Goal: Task Accomplishment & Management: Complete application form

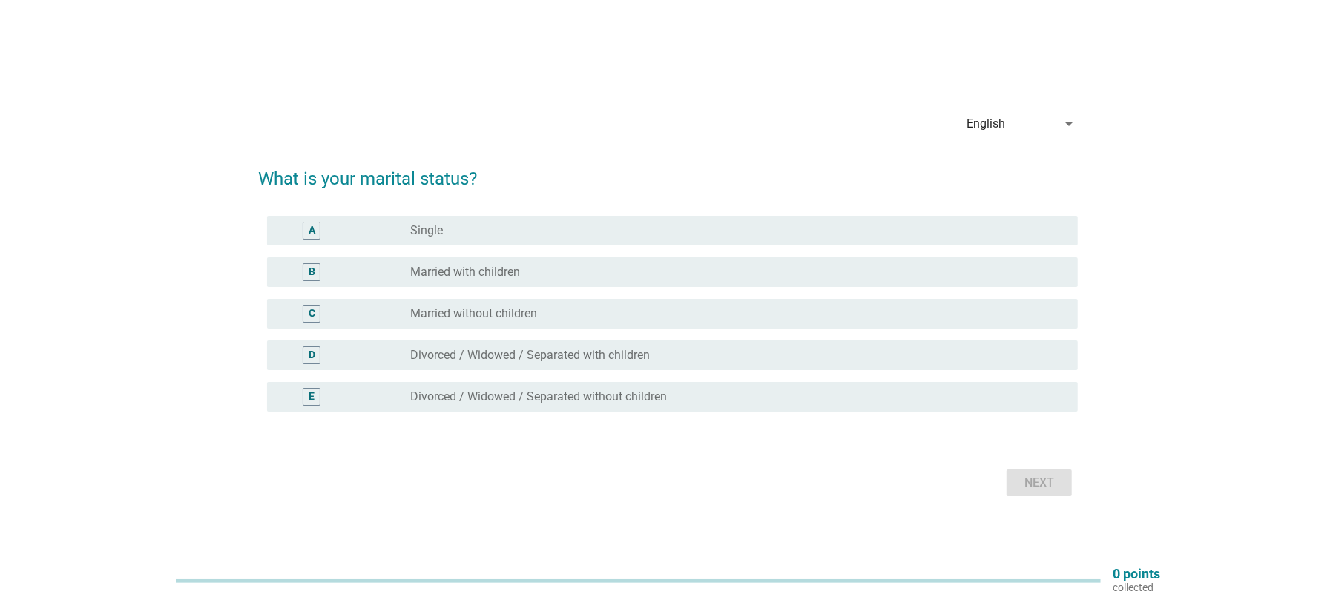
click at [478, 277] on label "Married with children" at bounding box center [465, 272] width 110 height 15
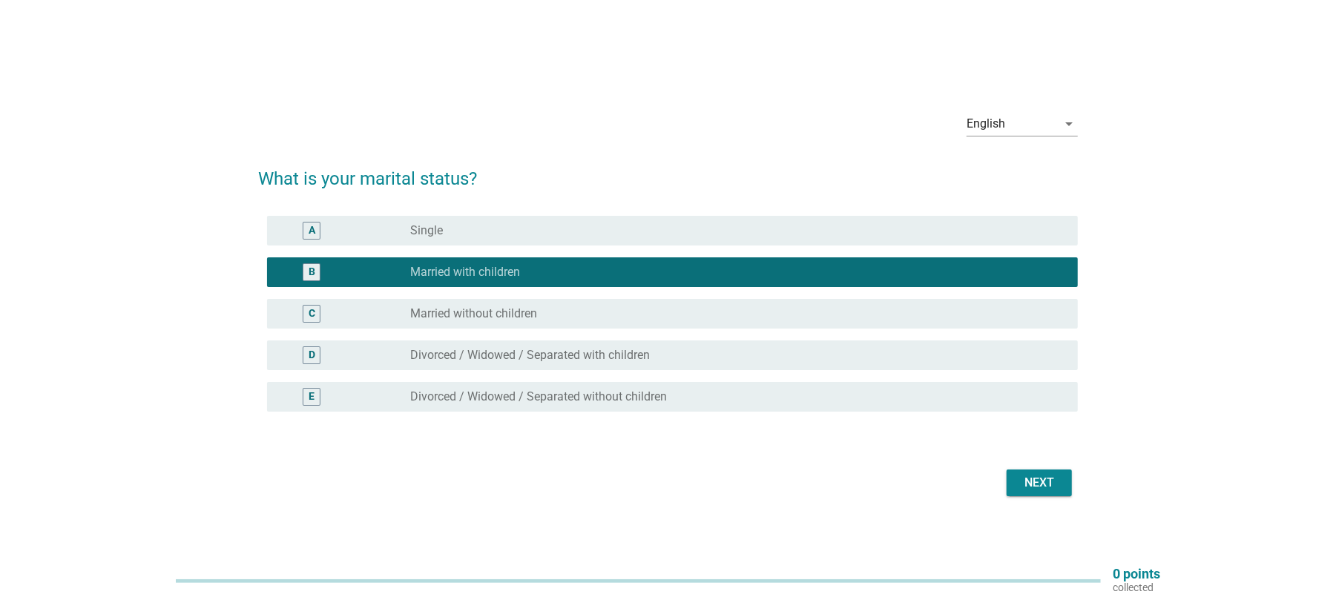
click at [1036, 478] on div "Next" at bounding box center [1040, 483] width 42 height 18
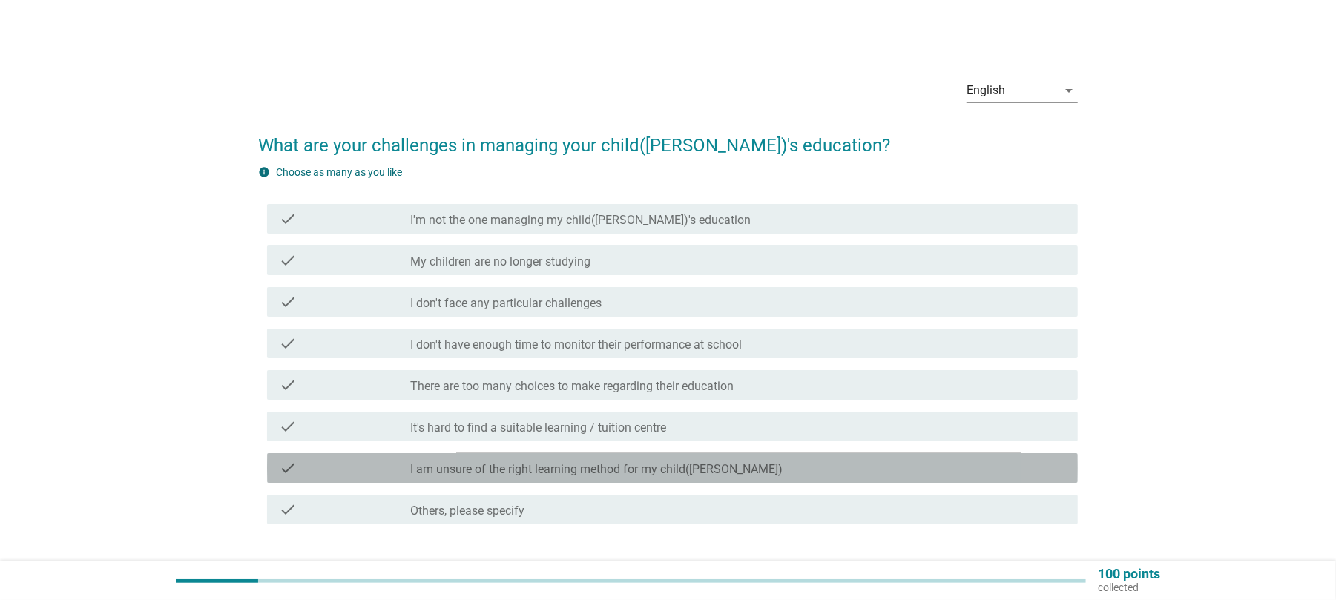
click at [704, 461] on div "check_box_outline_blank I am unsure of the right learning method for my child([…" at bounding box center [738, 468] width 656 height 18
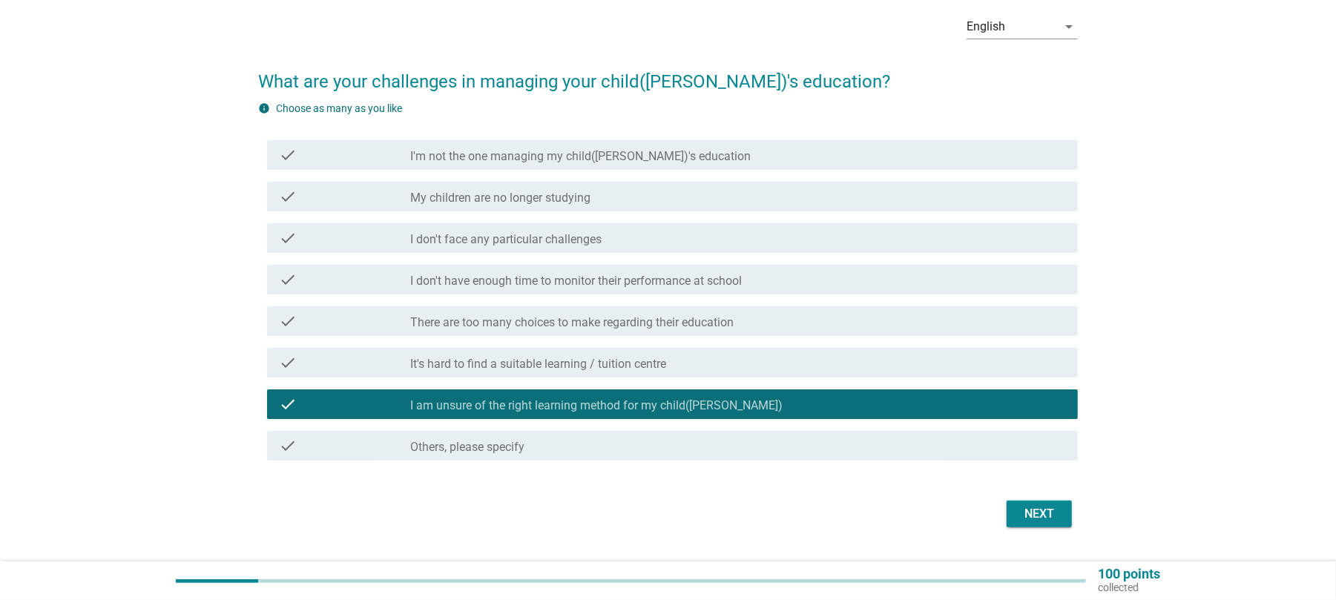
scroll to position [99, 0]
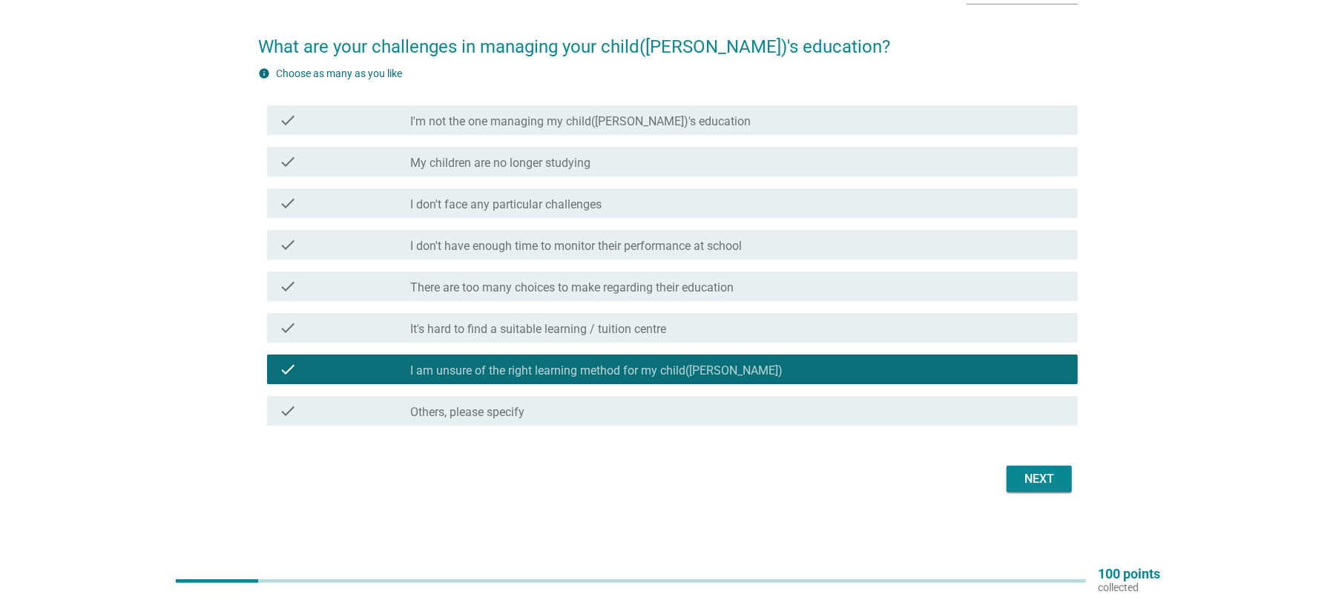
click at [1043, 494] on div "Next" at bounding box center [668, 479] width 820 height 36
click at [1037, 481] on div "Next" at bounding box center [1040, 479] width 42 height 18
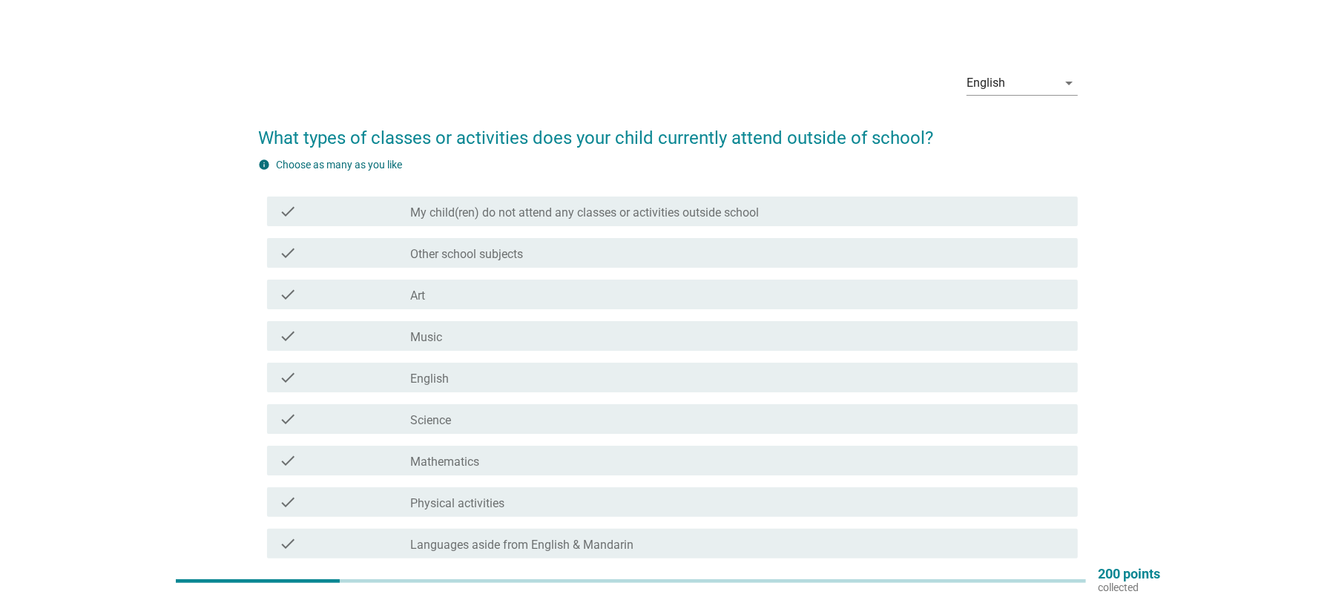
scroll to position [0, 0]
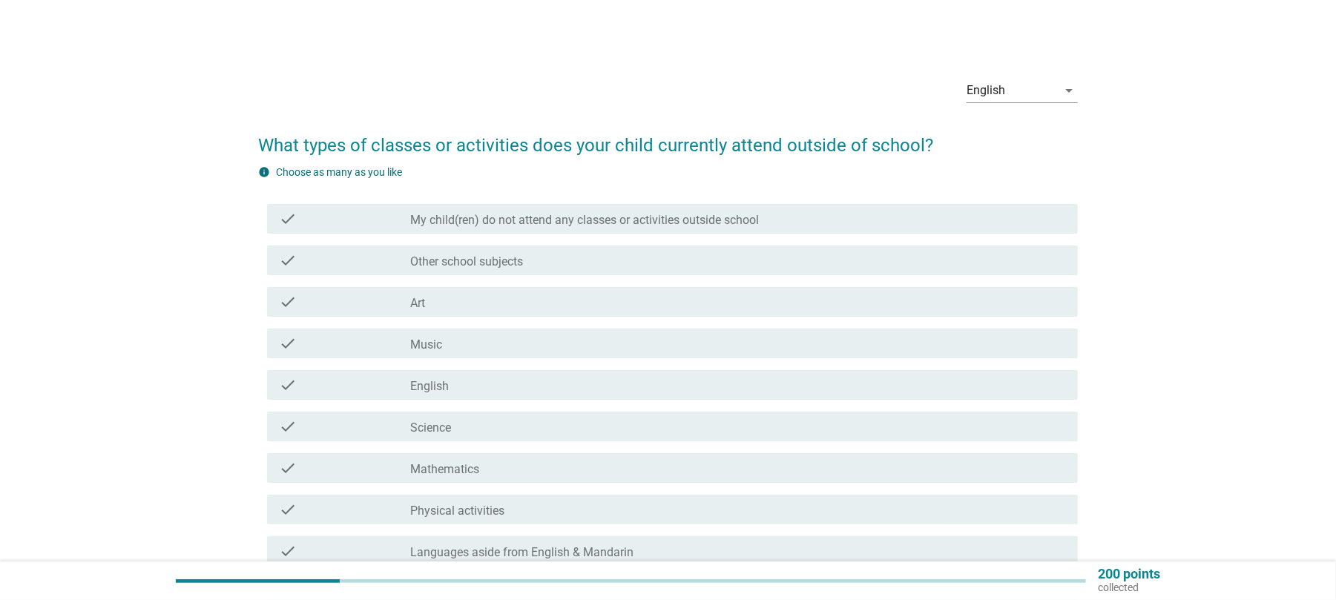
click at [699, 223] on label "My child(ren) do not attend any classes or activities outside school" at bounding box center [584, 220] width 349 height 15
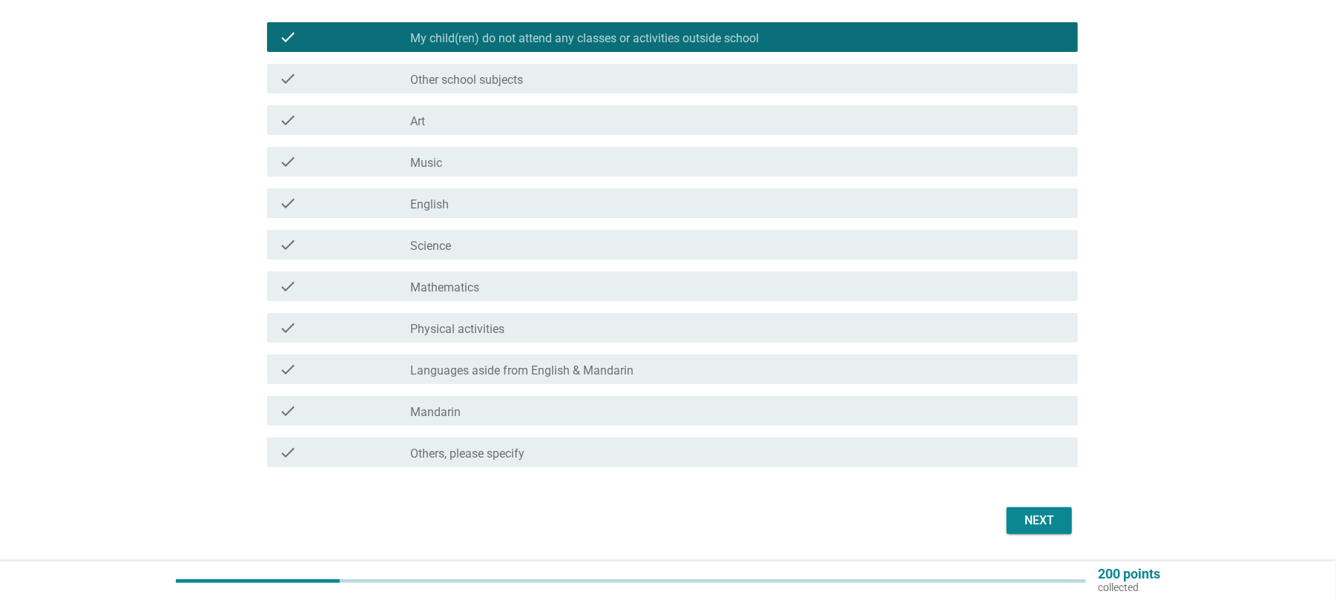
scroll to position [197, 0]
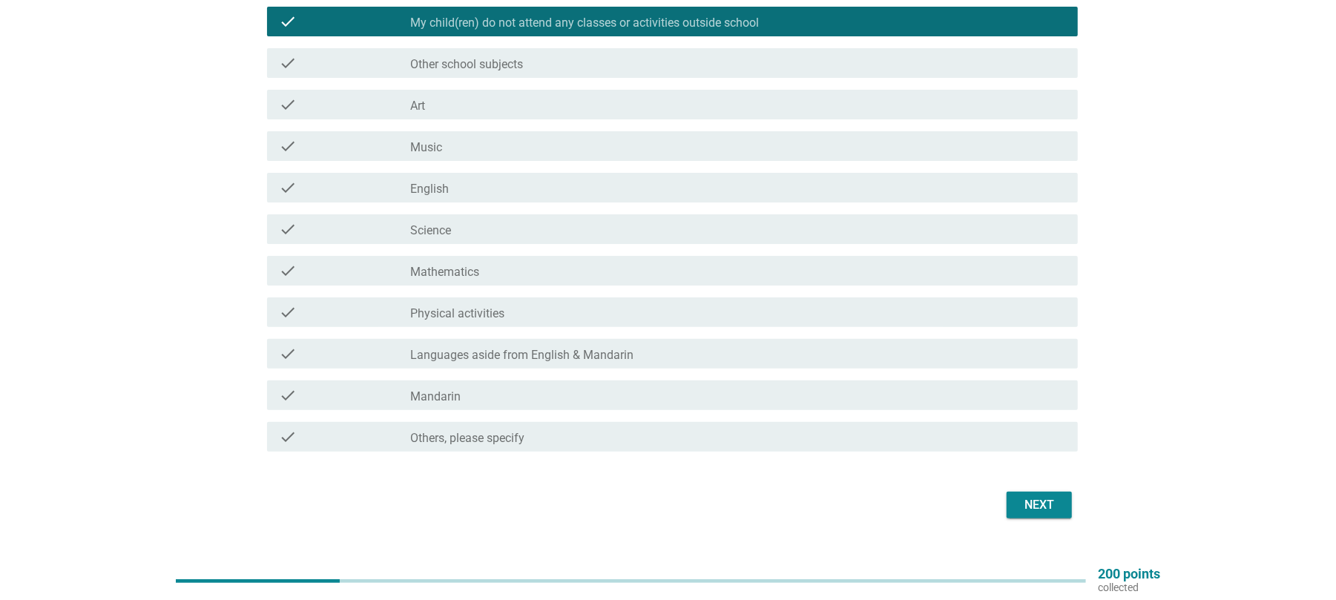
click at [493, 64] on label "Other school subjects" at bounding box center [466, 64] width 113 height 15
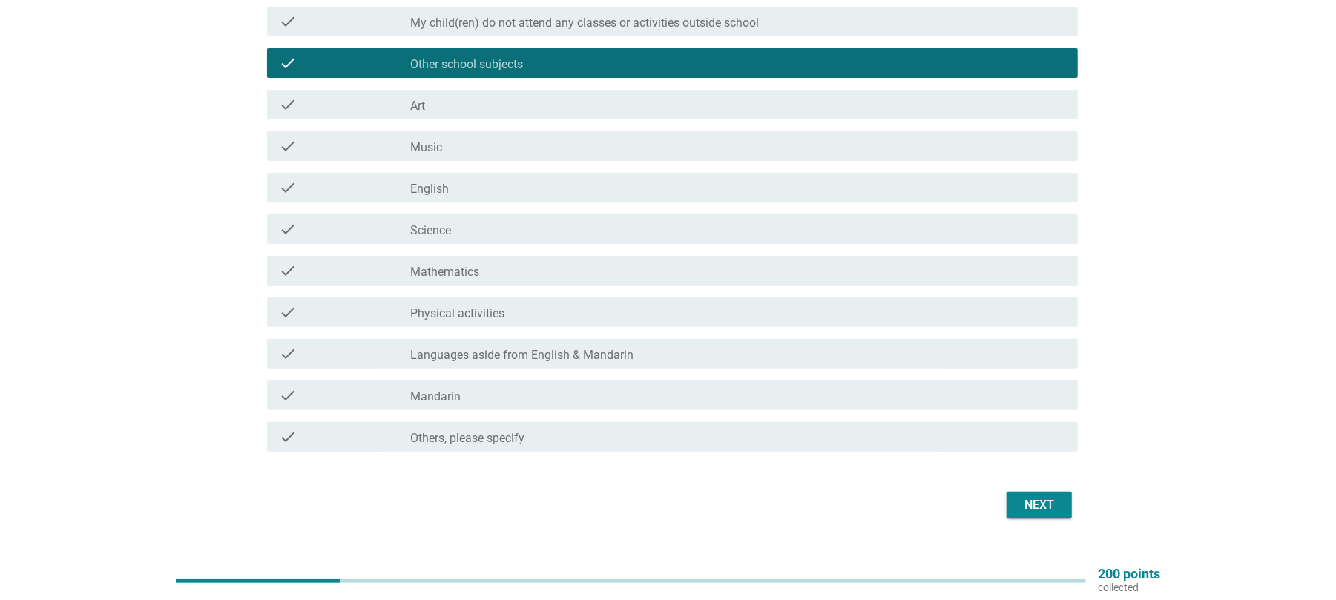
click at [1030, 504] on div "Next" at bounding box center [1040, 505] width 42 height 18
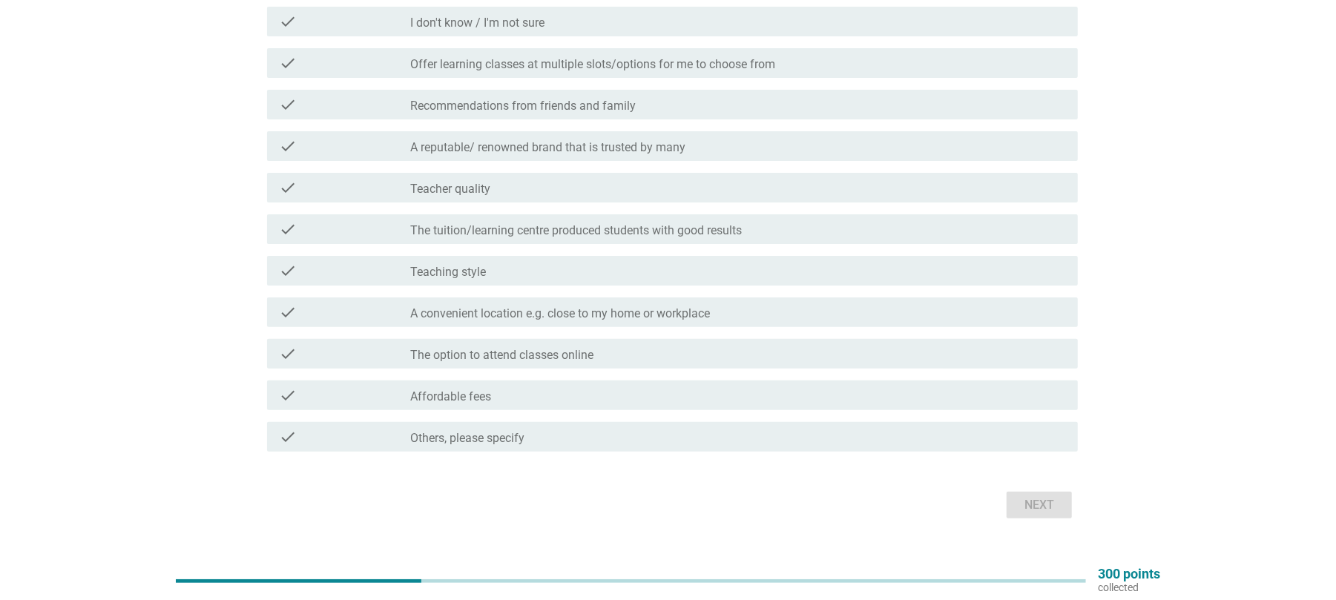
click at [470, 183] on label "Teacher quality" at bounding box center [450, 189] width 80 height 15
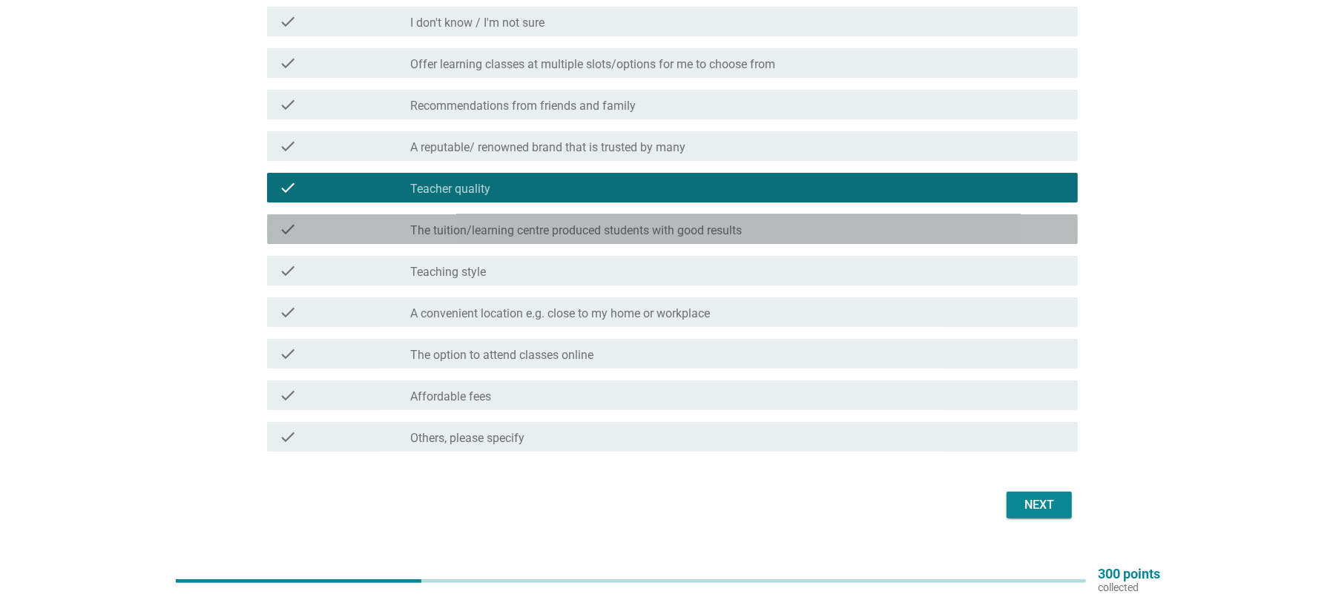
click at [597, 235] on label "The tuition/learning centre produced students with good results" at bounding box center [576, 230] width 332 height 15
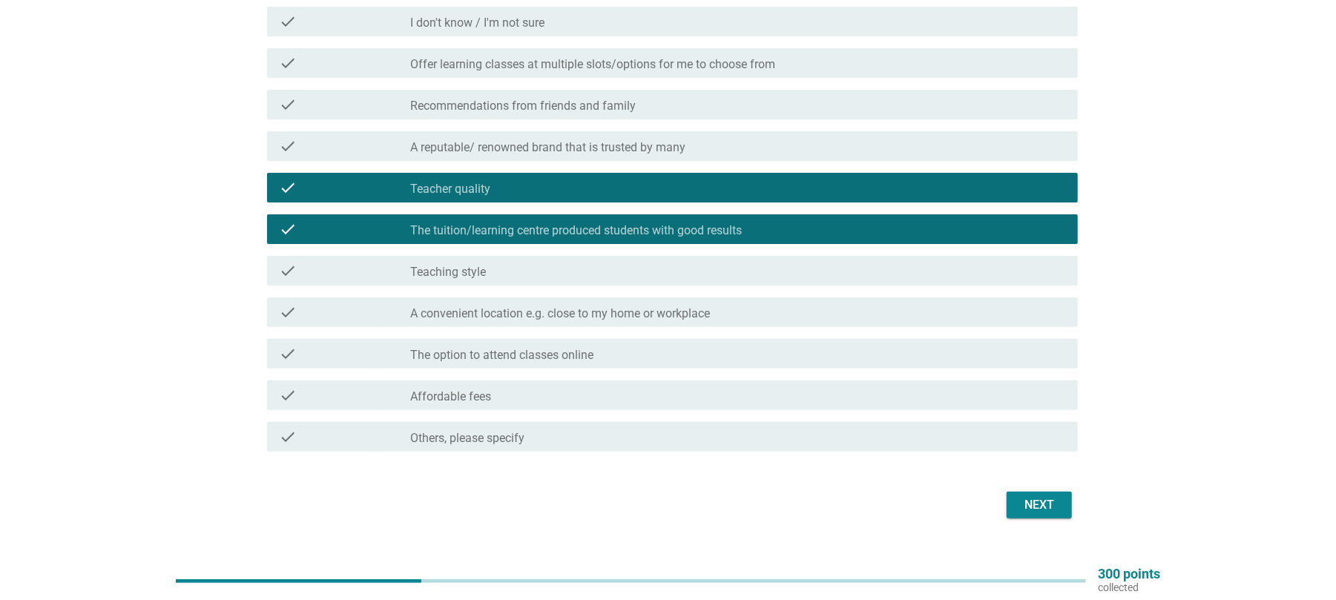
click at [562, 318] on label "A convenient location e.g. close to my home or workplace" at bounding box center [560, 313] width 300 height 15
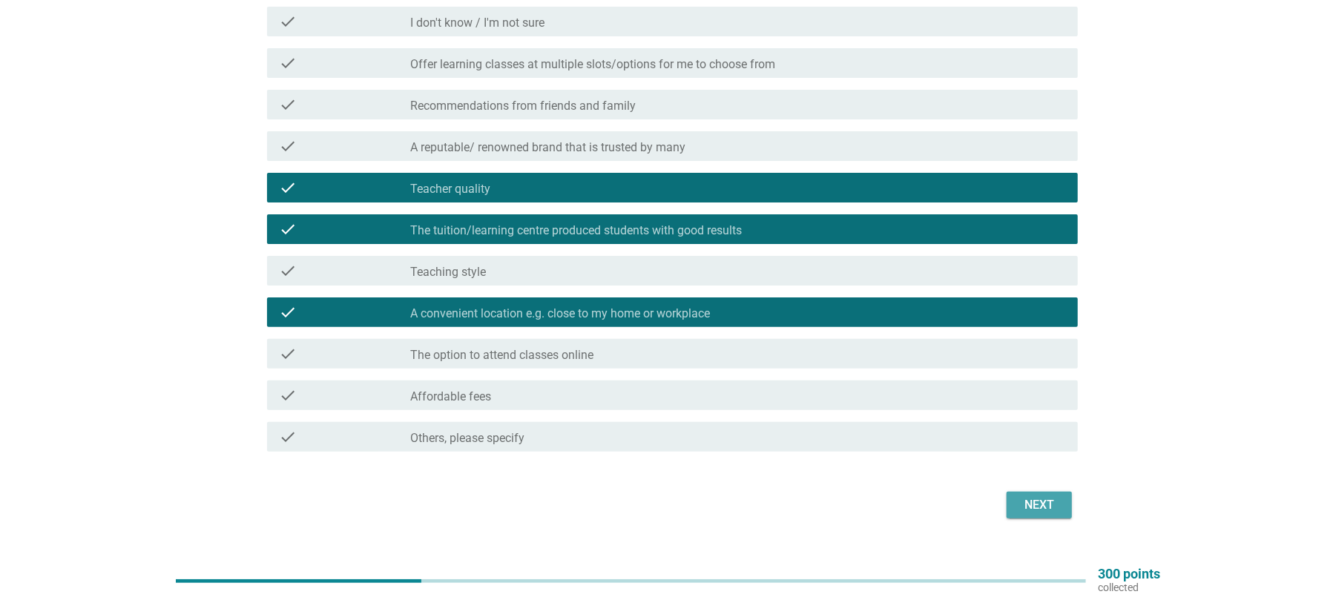
click at [1062, 512] on button "Next" at bounding box center [1039, 505] width 65 height 27
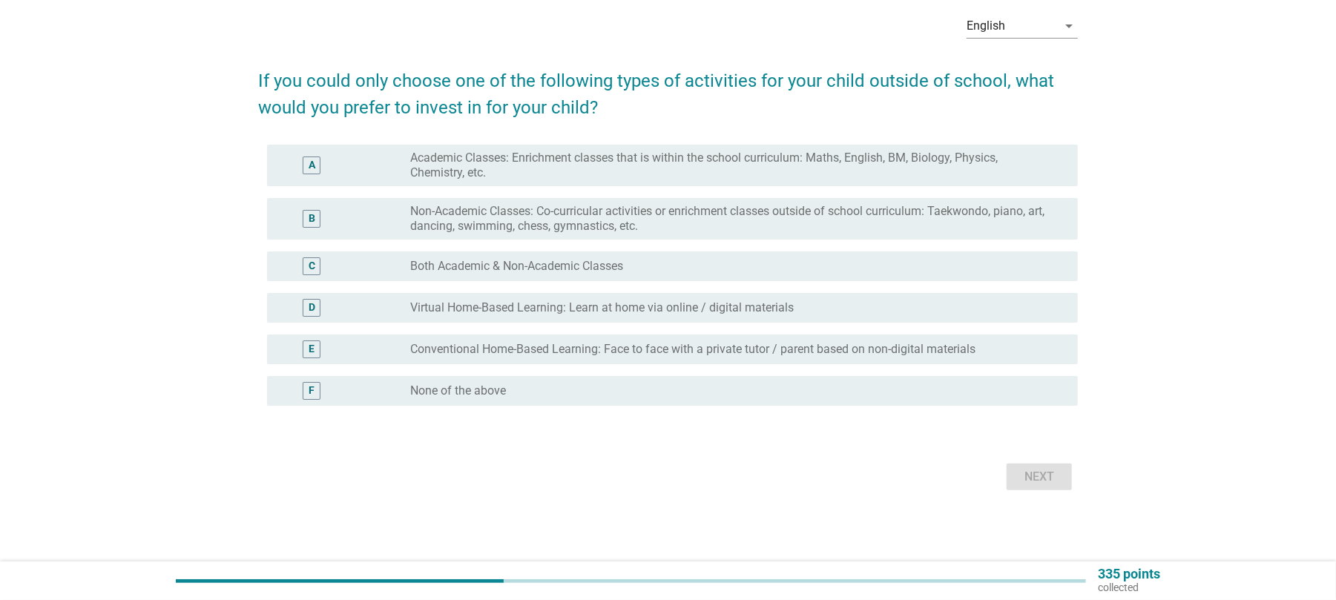
scroll to position [0, 0]
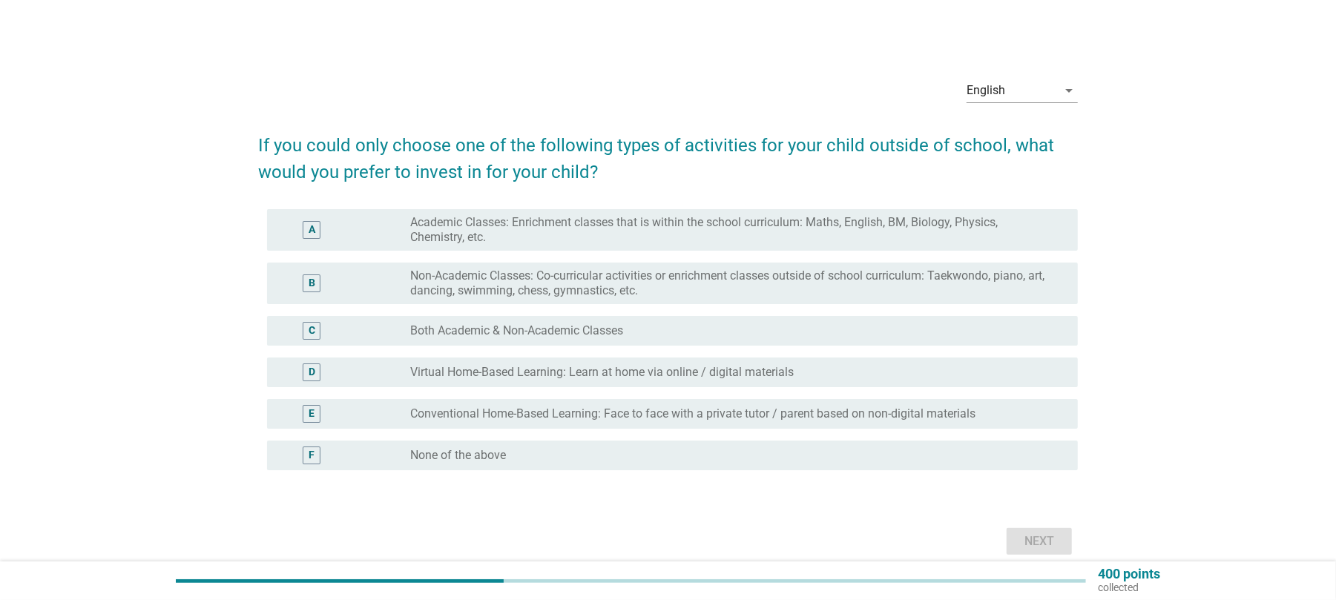
click at [600, 234] on label "Academic Classes: Enrichment classes that is within the school curriculum: Math…" at bounding box center [732, 230] width 644 height 30
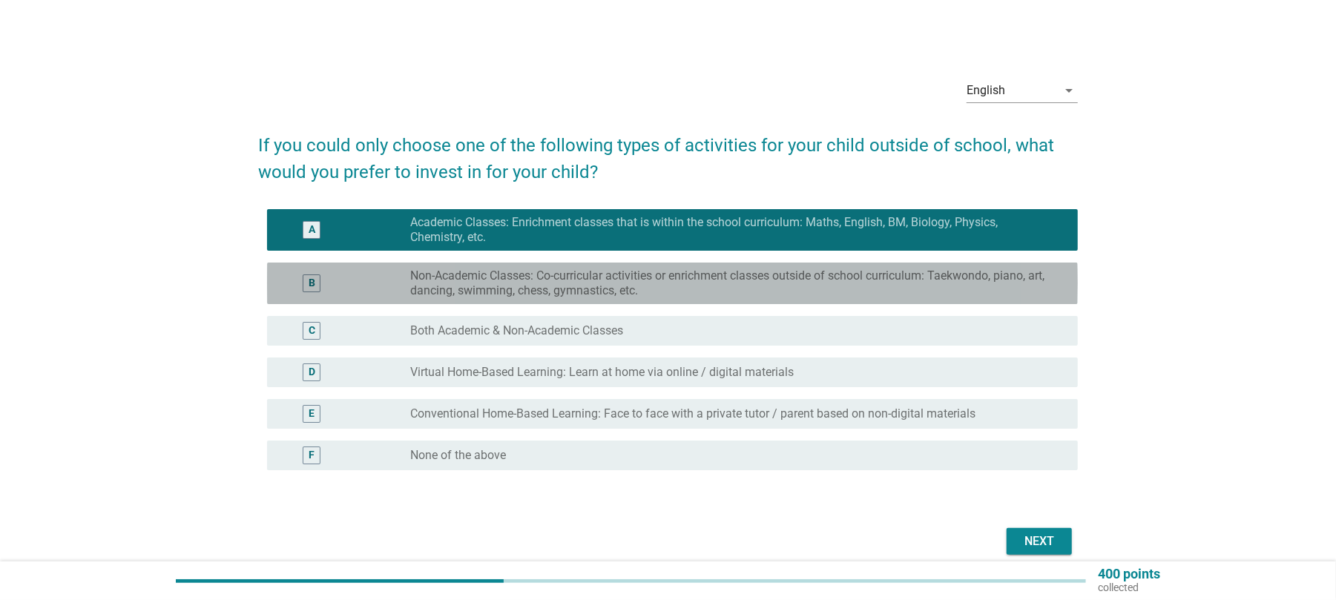
click at [491, 294] on label "Non-Academic Classes: Co-curricular activities or enrichment classes outside of…" at bounding box center [732, 284] width 644 height 30
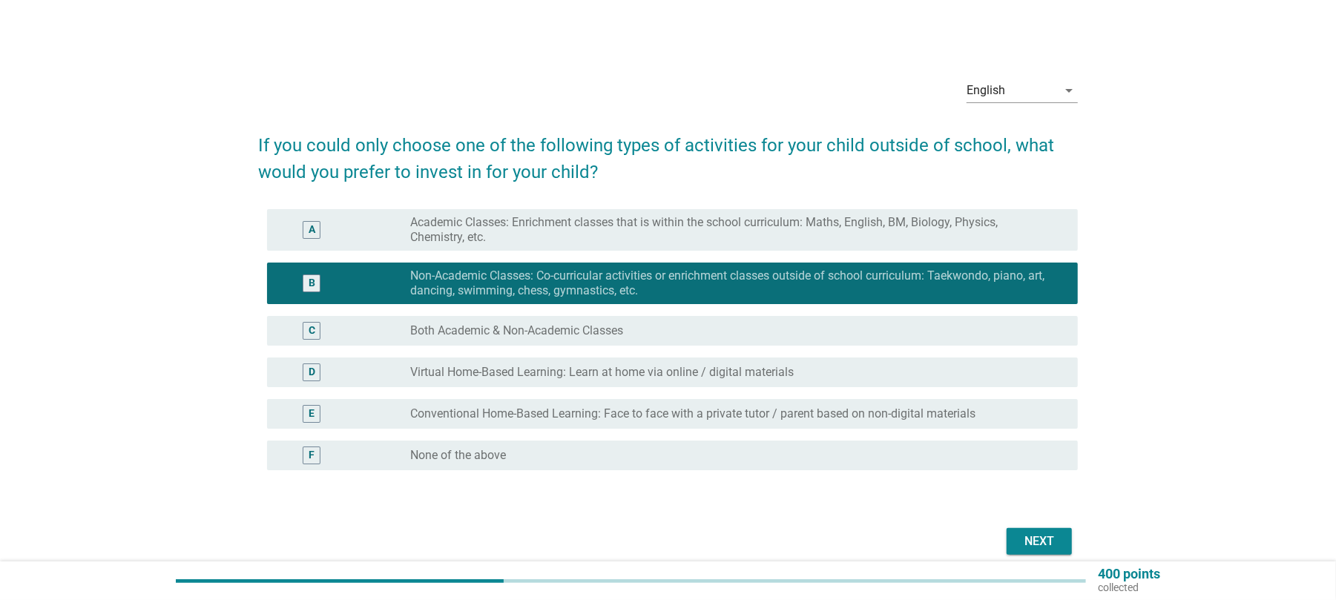
click at [530, 332] on label "Both Academic & Non-Academic Classes" at bounding box center [516, 330] width 213 height 15
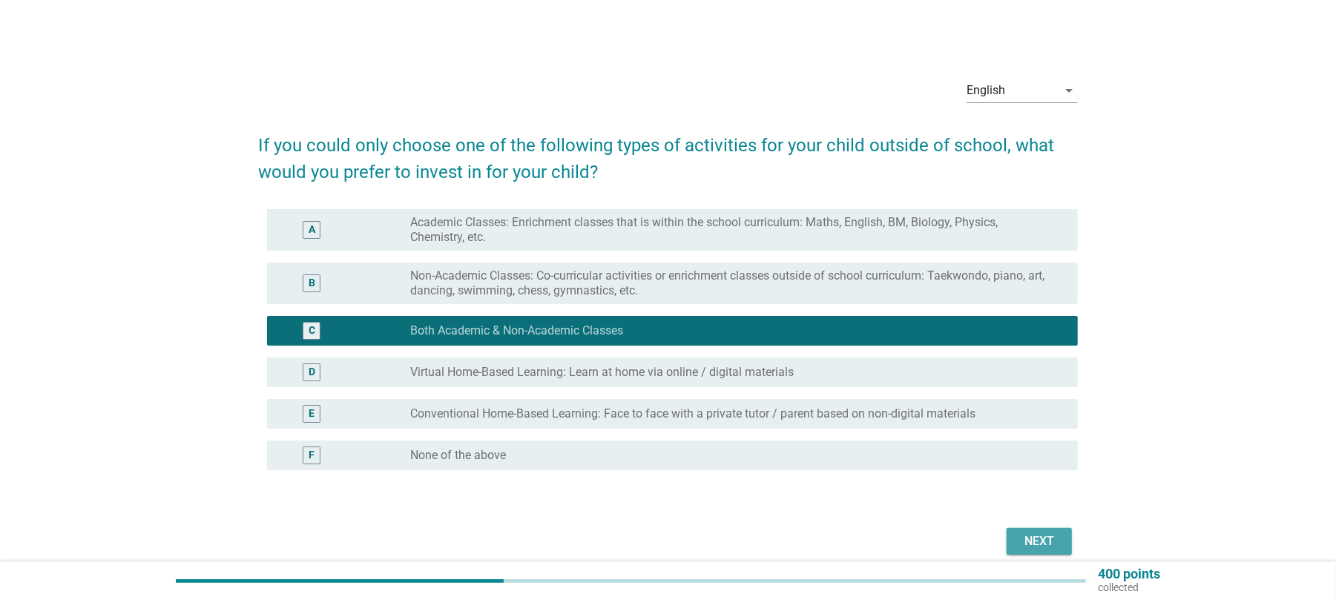
click at [1028, 536] on div "Next" at bounding box center [1040, 542] width 42 height 18
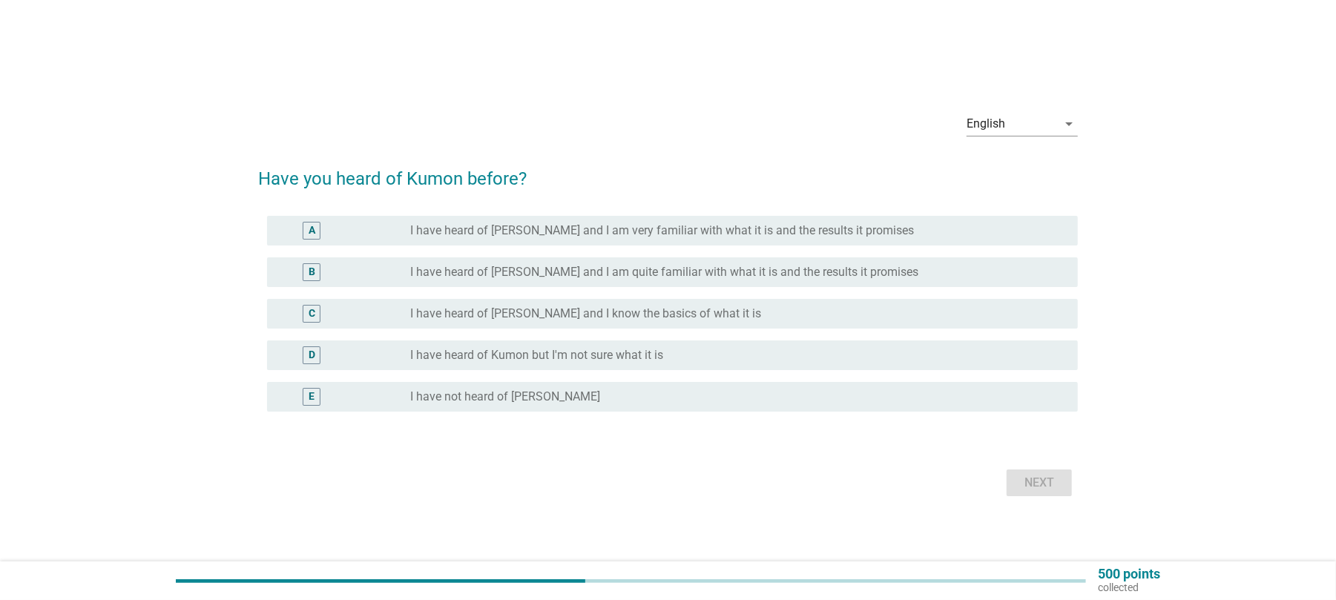
click at [574, 320] on label "I have heard of [PERSON_NAME] and I know the basics of what it is" at bounding box center [585, 313] width 351 height 15
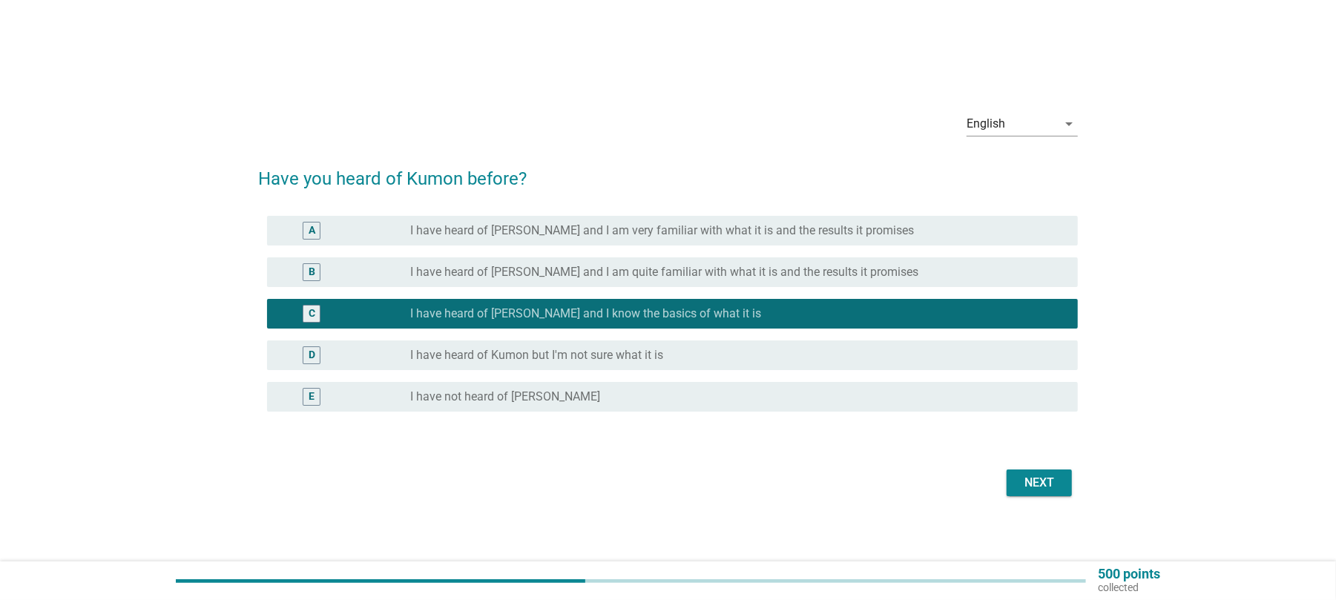
click at [1042, 485] on div "Next" at bounding box center [1040, 483] width 42 height 18
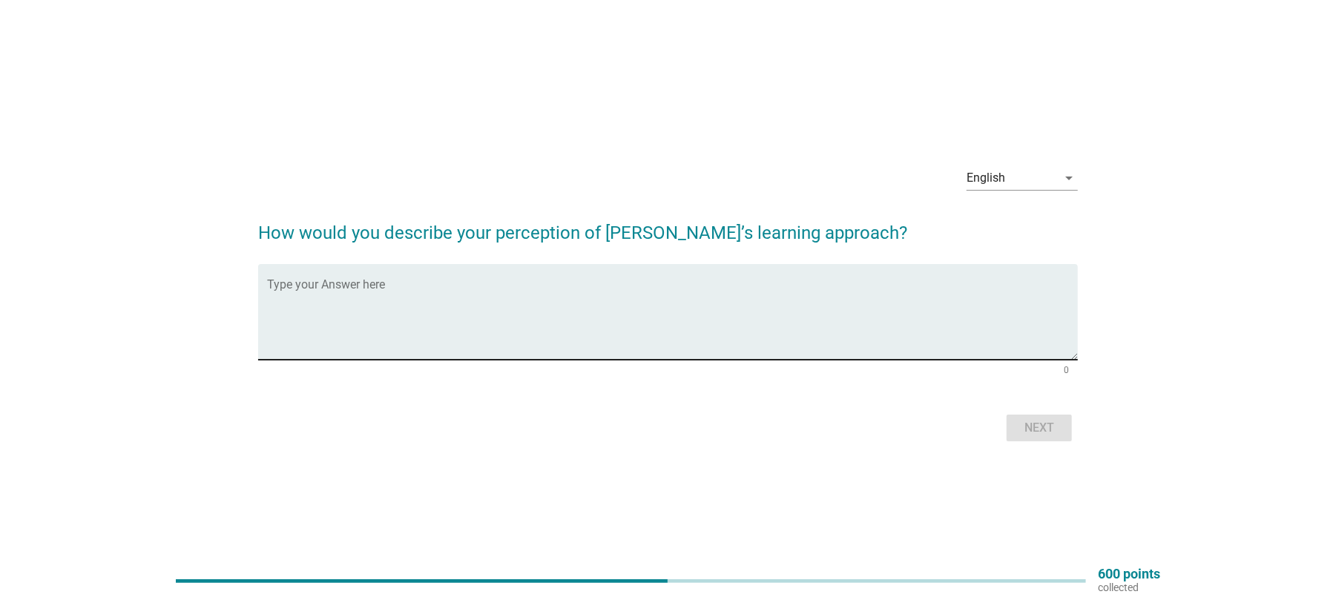
click at [389, 303] on textarea "Type your Answer here" at bounding box center [672, 321] width 811 height 78
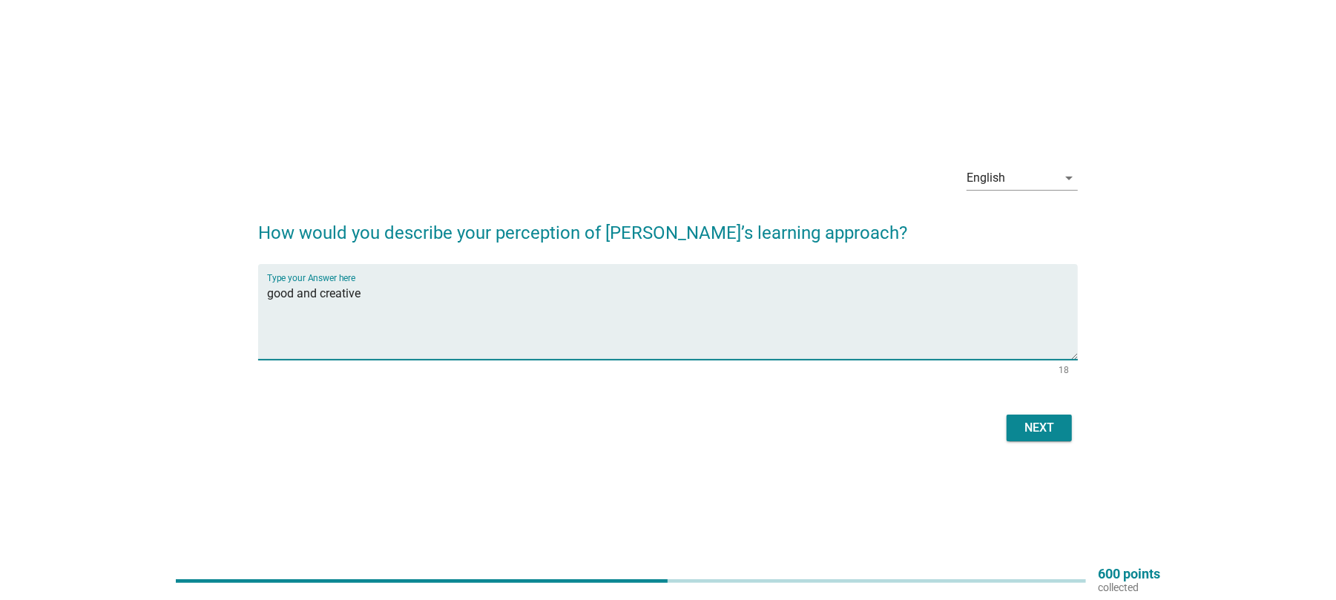
type textarea "good and creative"
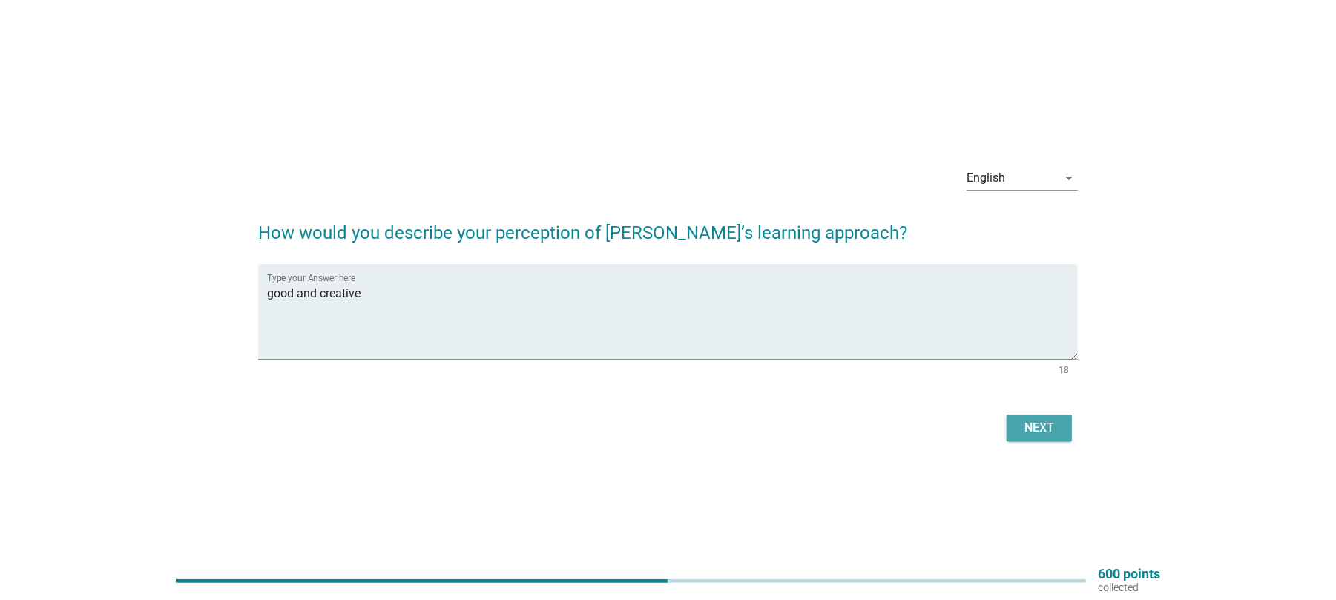
click at [1063, 430] on button "Next" at bounding box center [1039, 428] width 65 height 27
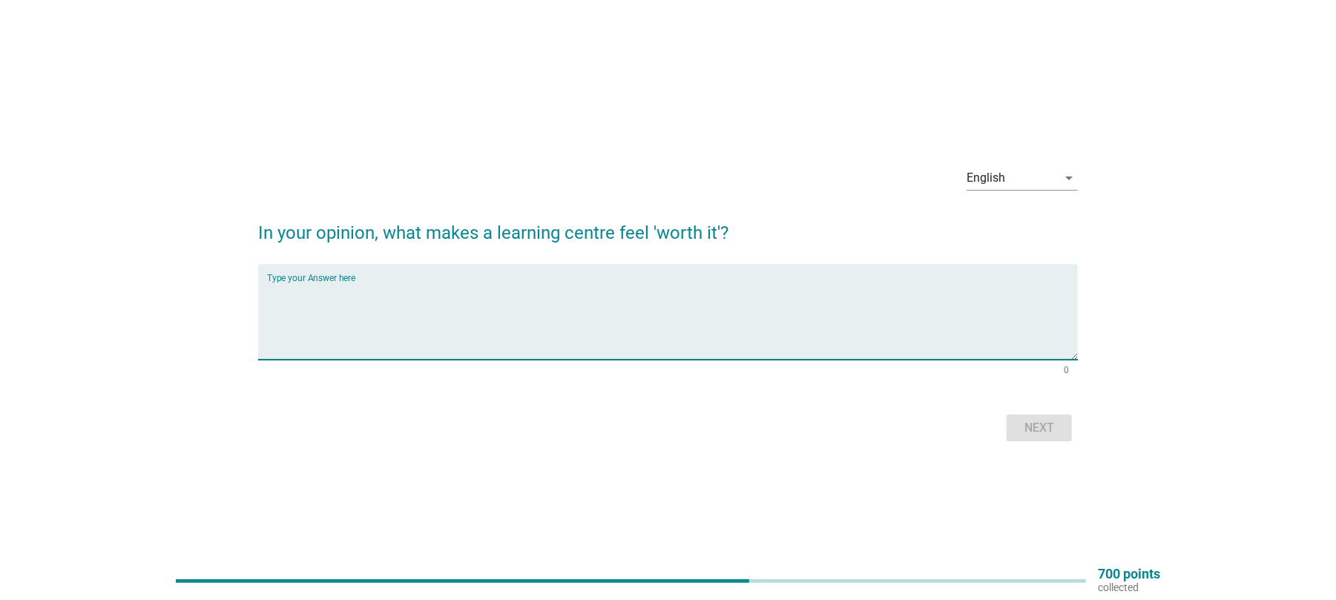
click at [458, 309] on textarea "Type your Answer here" at bounding box center [672, 321] width 811 height 78
type textarea "r"
type textarea "good result"
click at [1019, 443] on div "Next" at bounding box center [668, 428] width 820 height 36
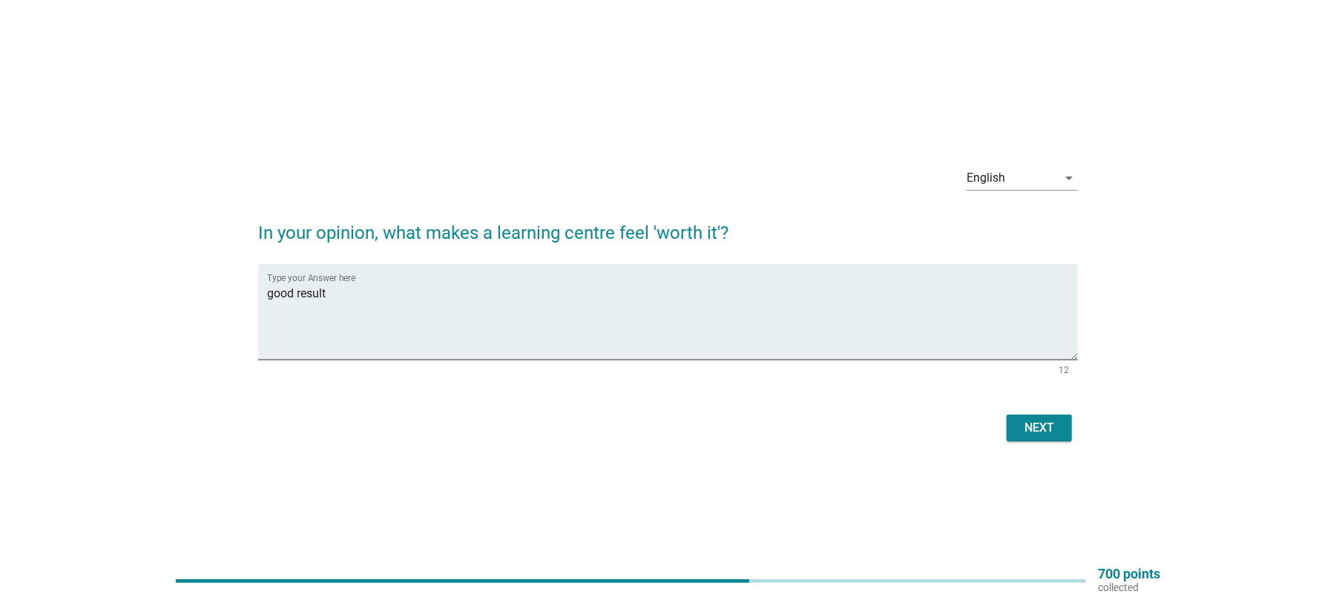
click at [1027, 433] on div "Next" at bounding box center [1040, 428] width 42 height 18
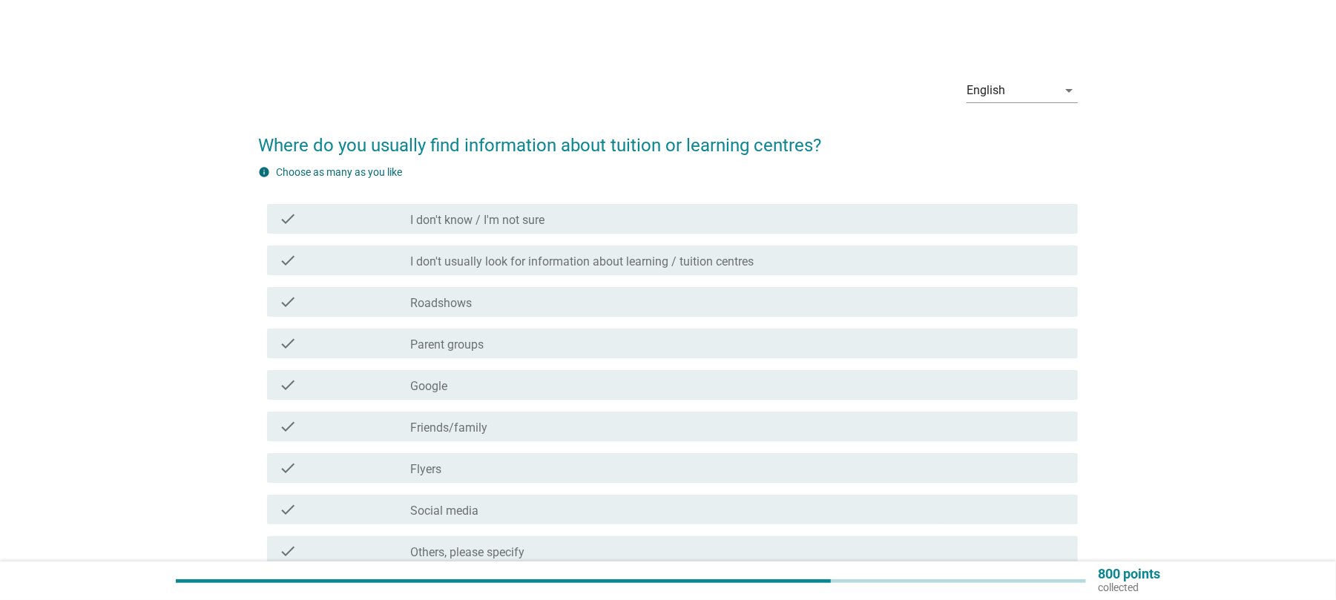
scroll to position [99, 0]
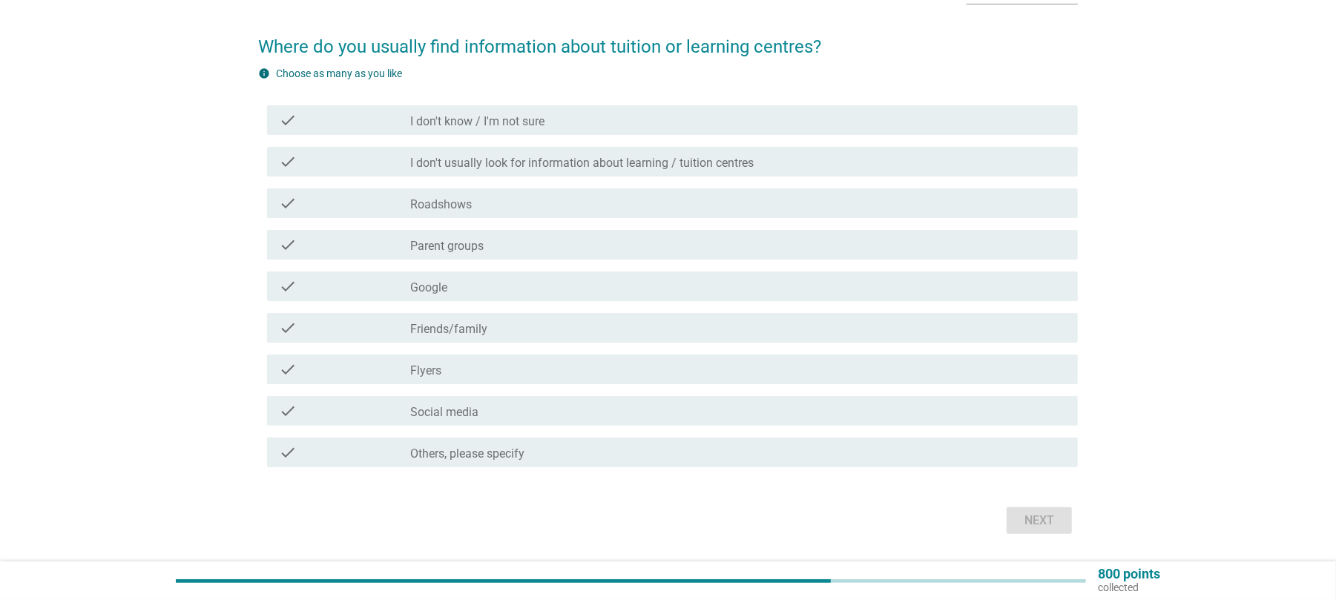
click at [473, 246] on label "Parent groups" at bounding box center [446, 246] width 73 height 15
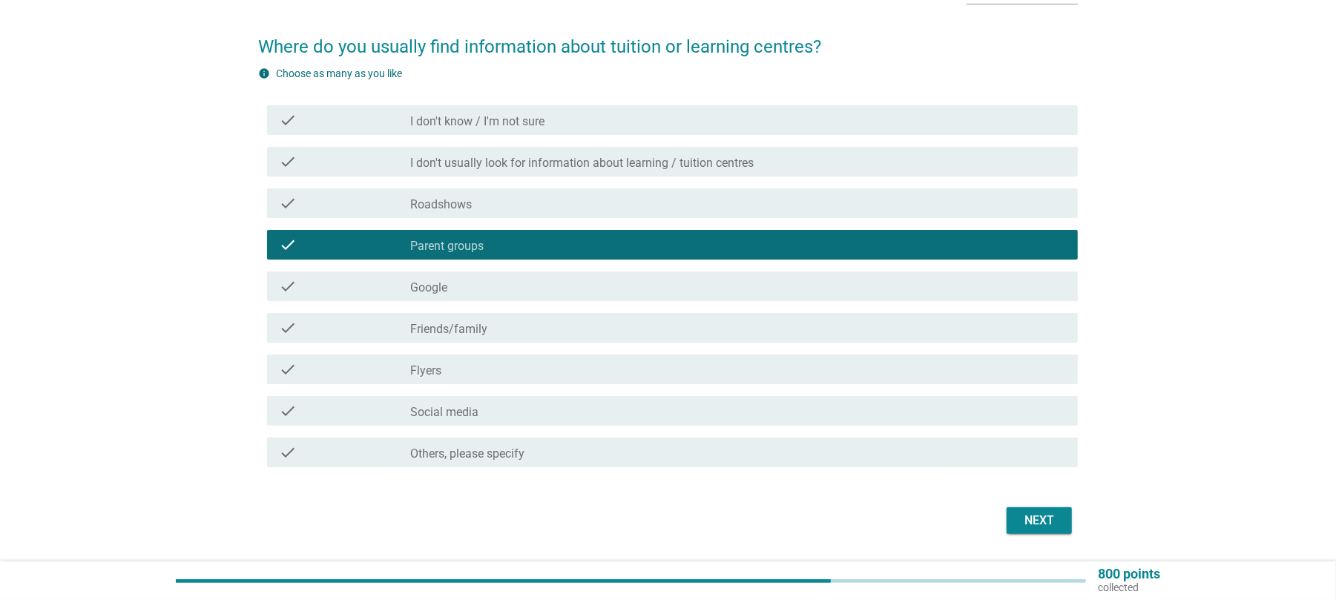
click at [458, 283] on div "check_box_outline_blank Google" at bounding box center [738, 286] width 656 height 18
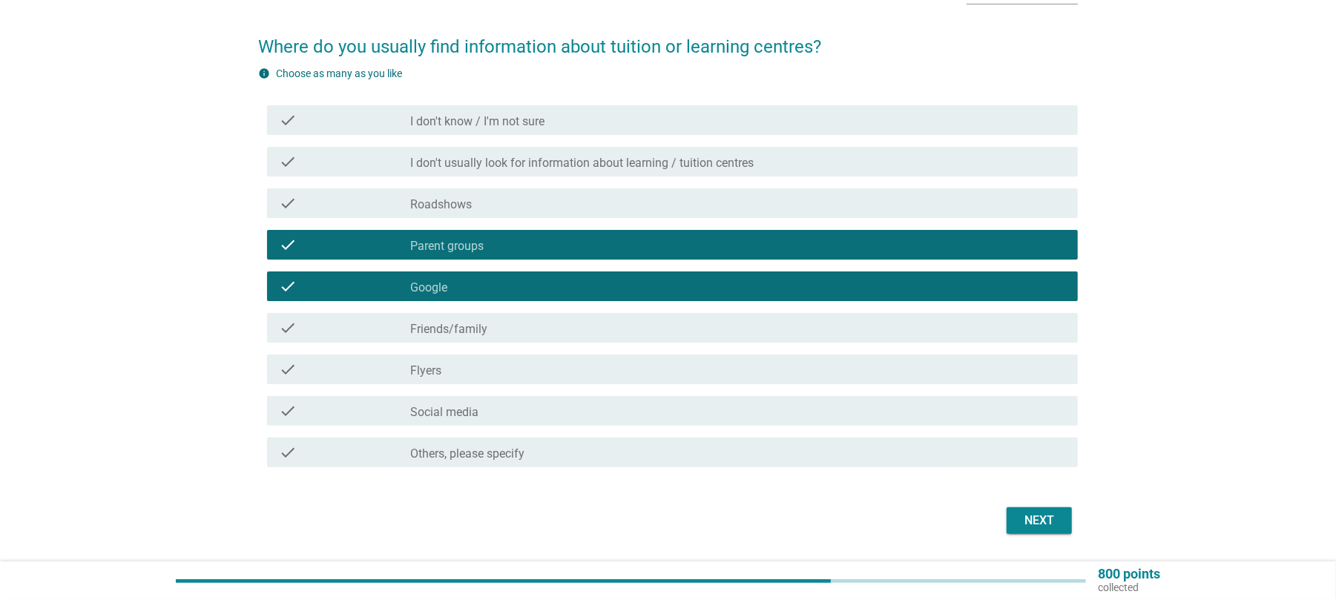
click at [470, 326] on label "Friends/family" at bounding box center [448, 329] width 77 height 15
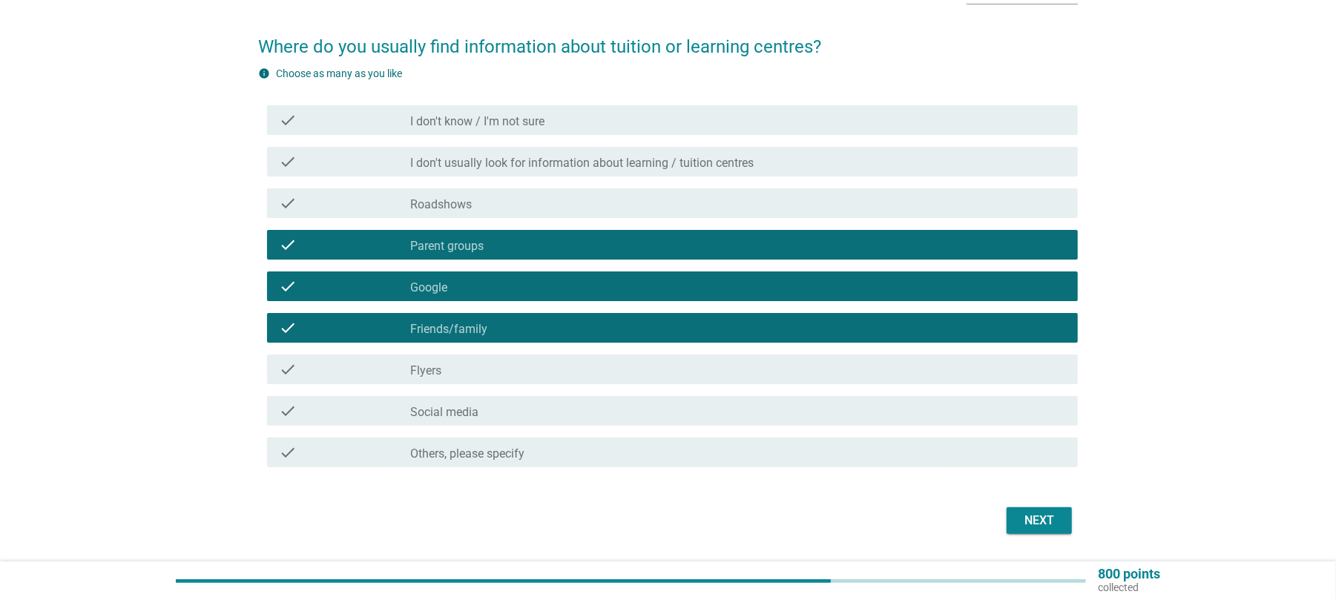
click at [531, 408] on div "check_box_outline_blank Social media" at bounding box center [738, 411] width 656 height 18
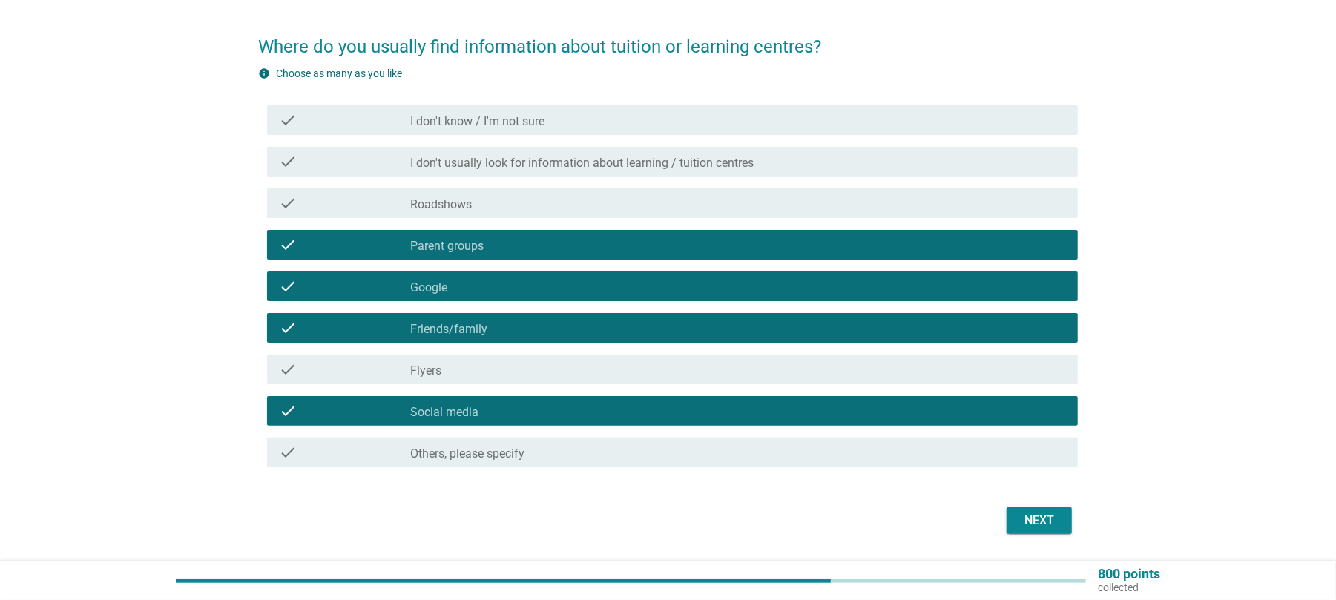
click at [1025, 526] on div "Next" at bounding box center [1040, 521] width 42 height 18
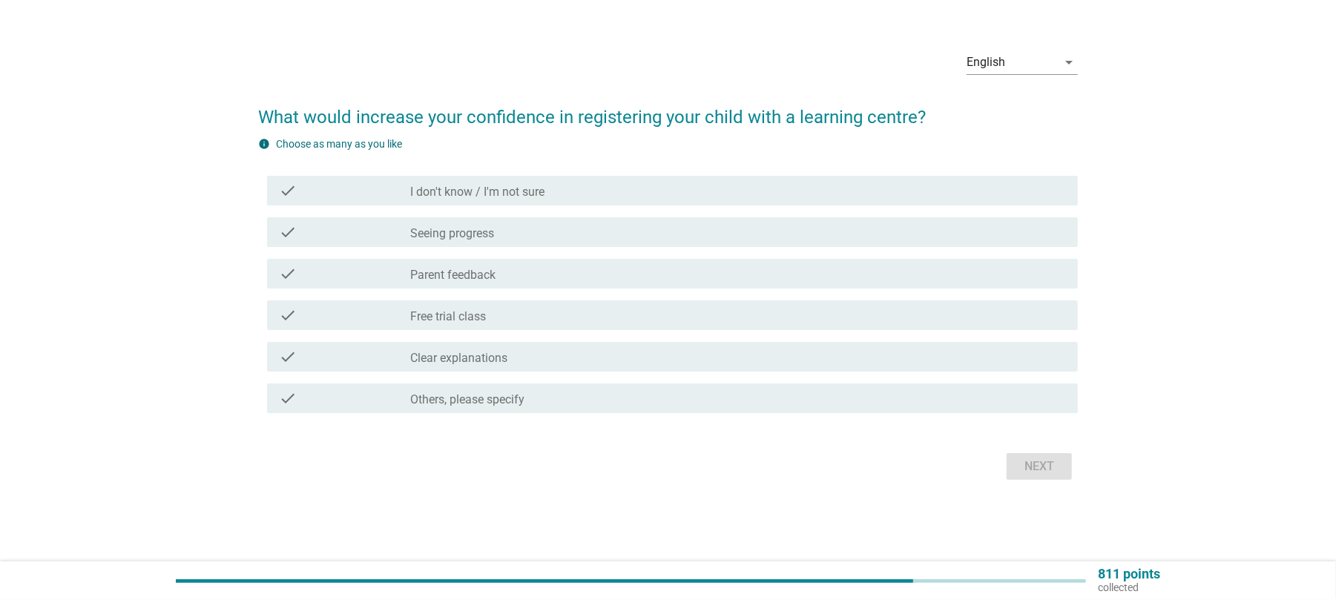
scroll to position [0, 0]
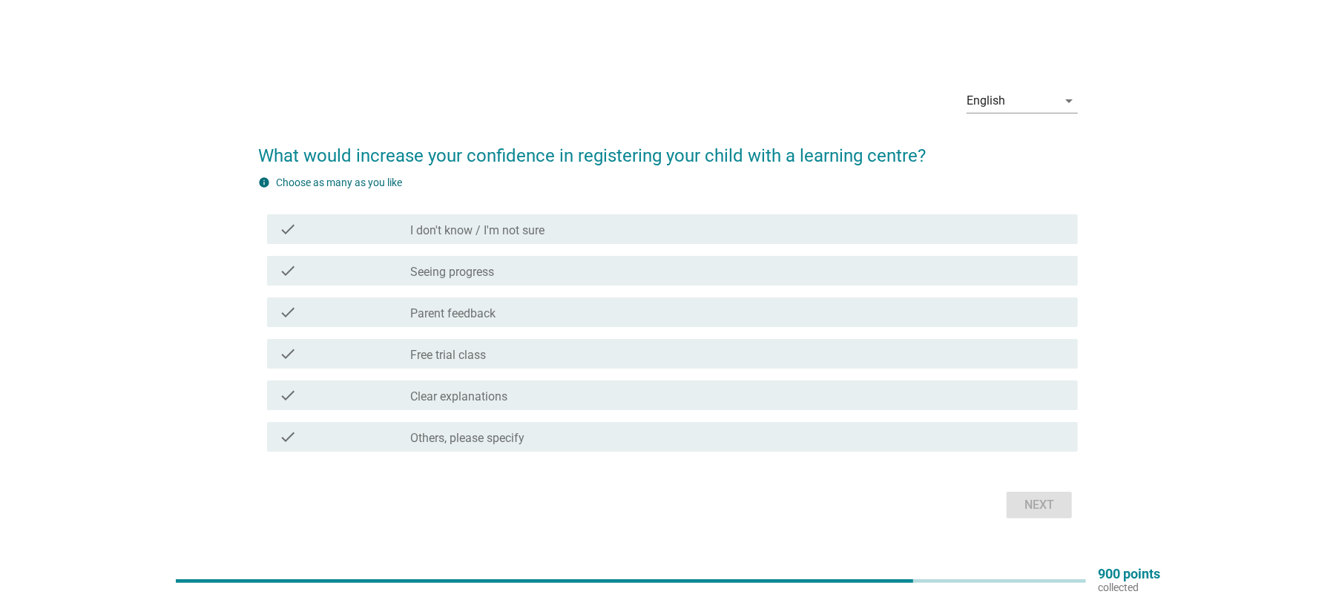
click at [470, 309] on label "Parent feedback" at bounding box center [452, 313] width 85 height 15
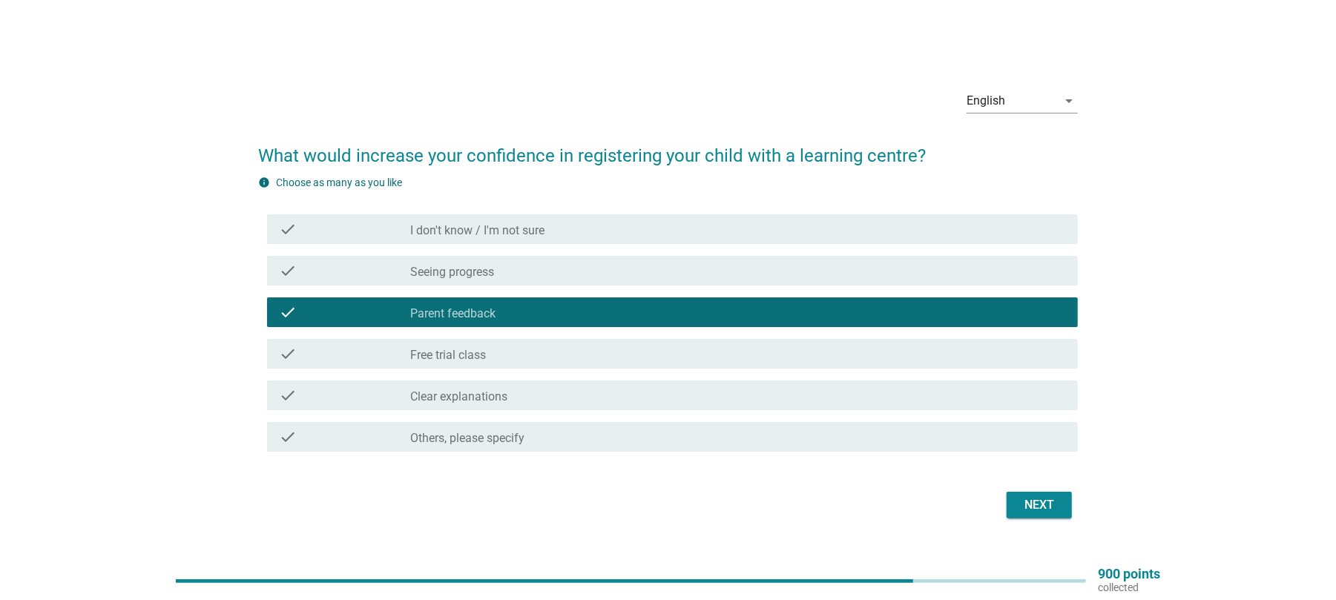
click at [481, 401] on label "Clear explanations" at bounding box center [458, 396] width 97 height 15
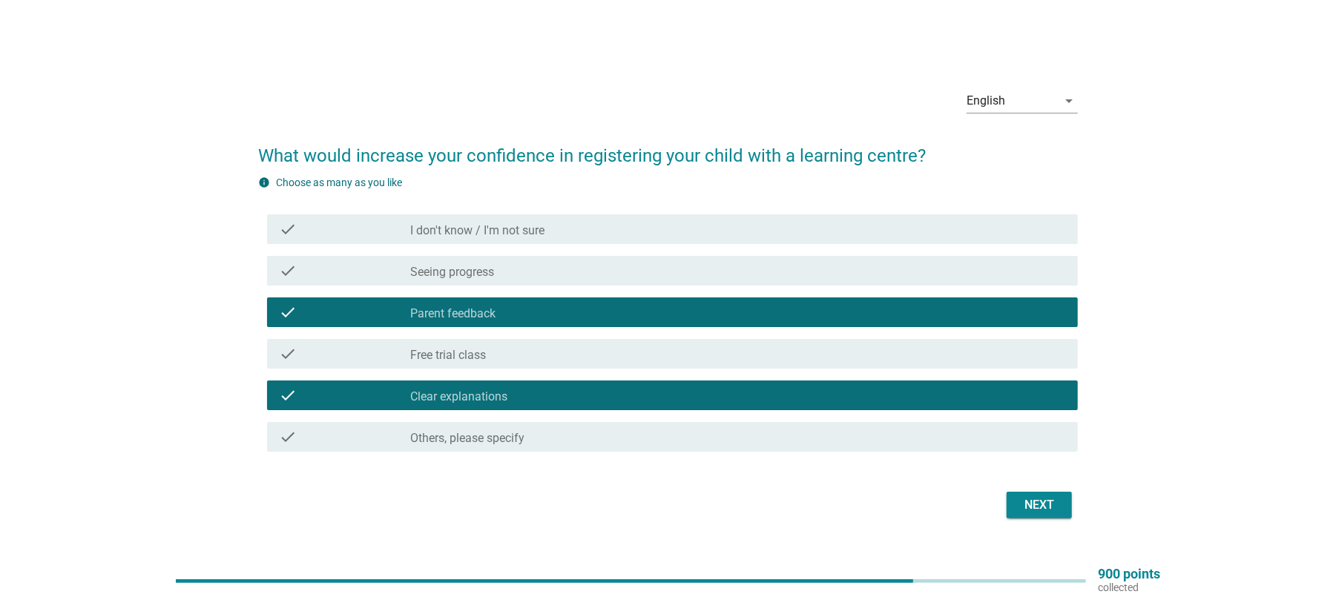
click at [1030, 502] on div "Next" at bounding box center [1040, 505] width 42 height 18
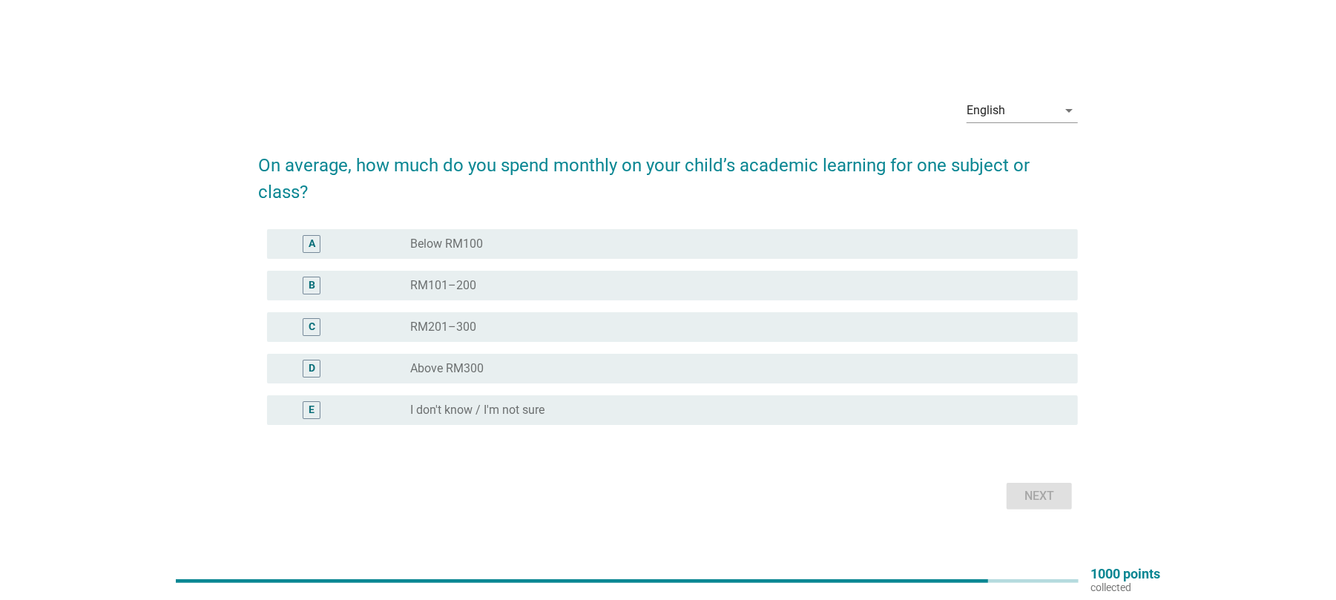
click at [467, 327] on label "RM201–300" at bounding box center [443, 327] width 66 height 15
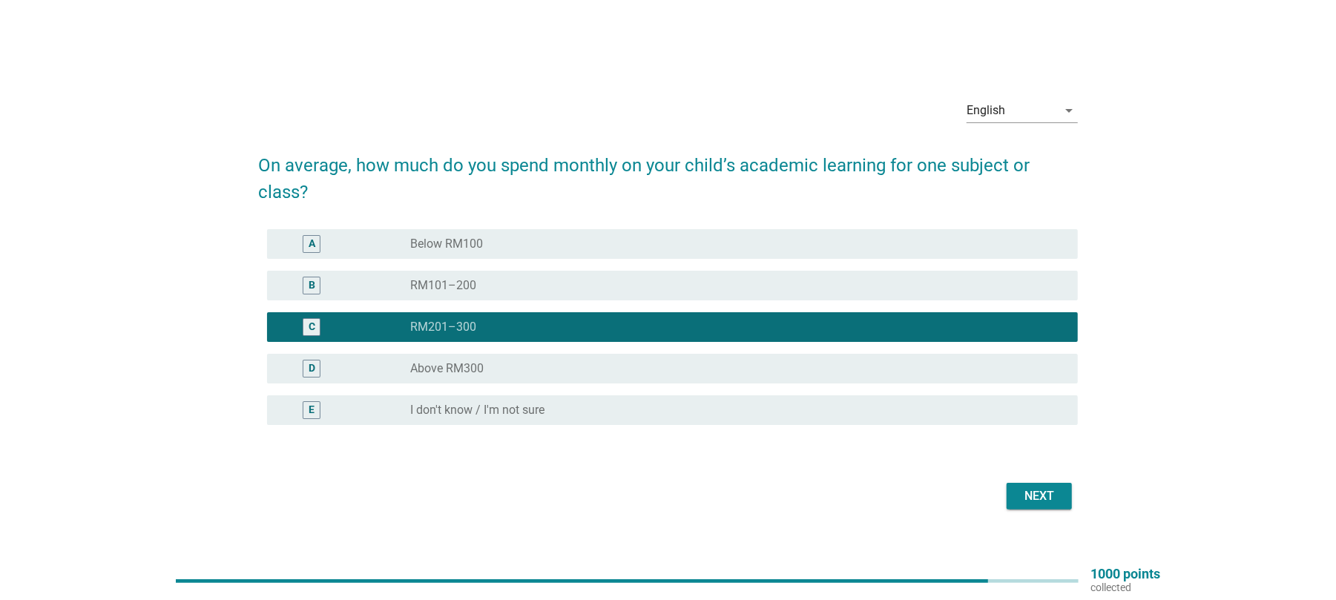
click at [1054, 490] on div "Next" at bounding box center [1040, 496] width 42 height 18
